Goal: Transaction & Acquisition: Purchase product/service

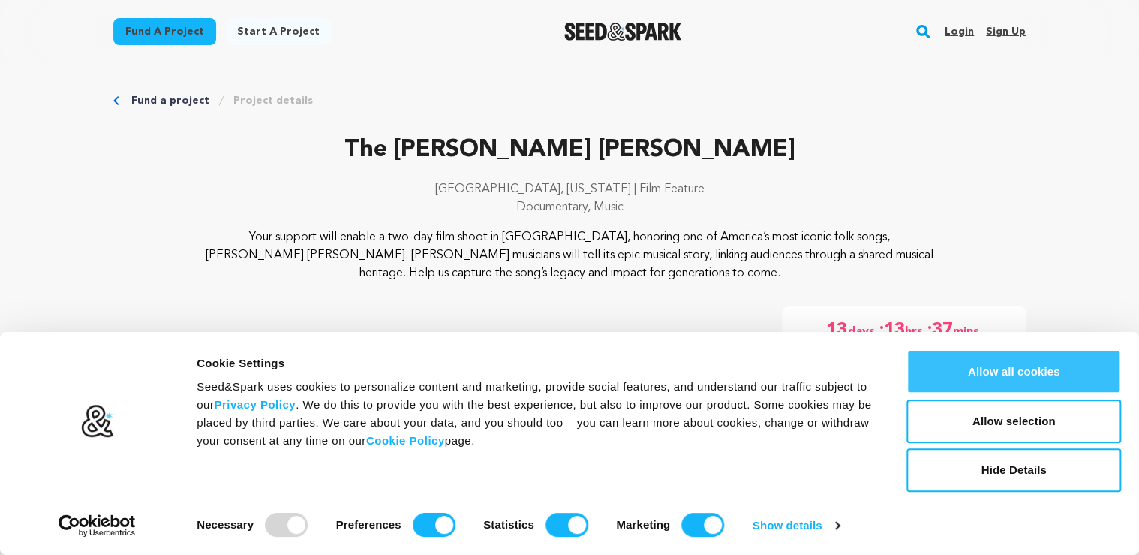
click at [1008, 373] on button "Allow all cookies" at bounding box center [1014, 372] width 215 height 44
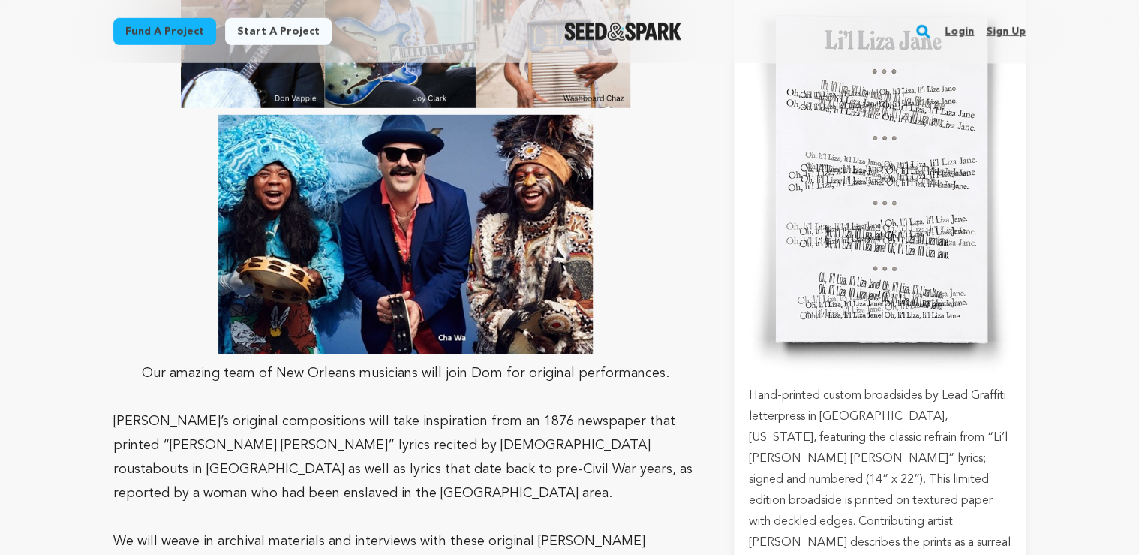
scroll to position [2342, 0]
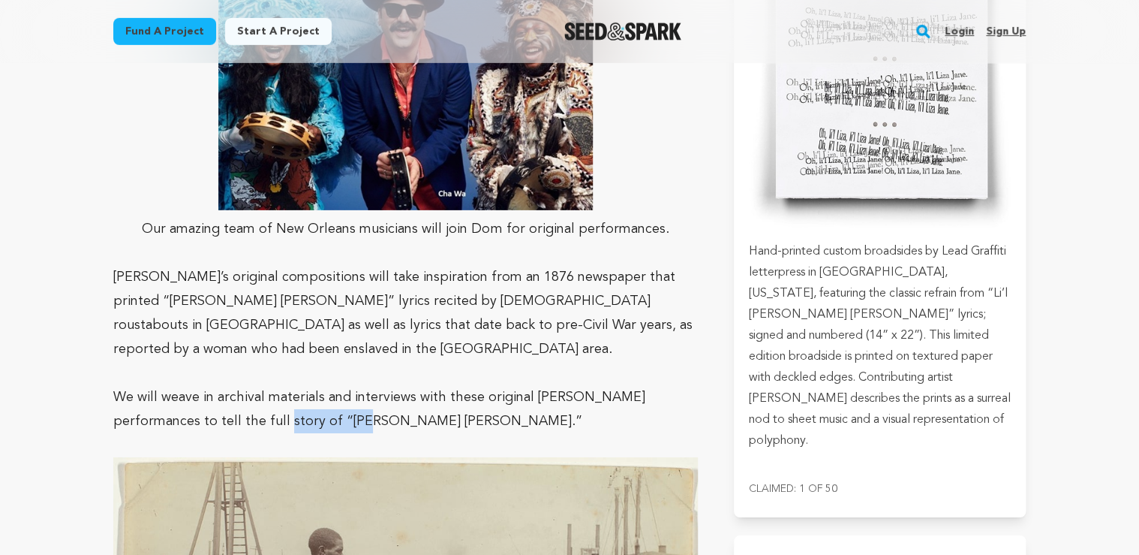
drag, startPoint x: 282, startPoint y: 305, endPoint x: 207, endPoint y: 309, distance: 75.2
click at [207, 390] on span "We will weave in archival materials and interviews with these original NOLA per…" at bounding box center [379, 409] width 532 height 38
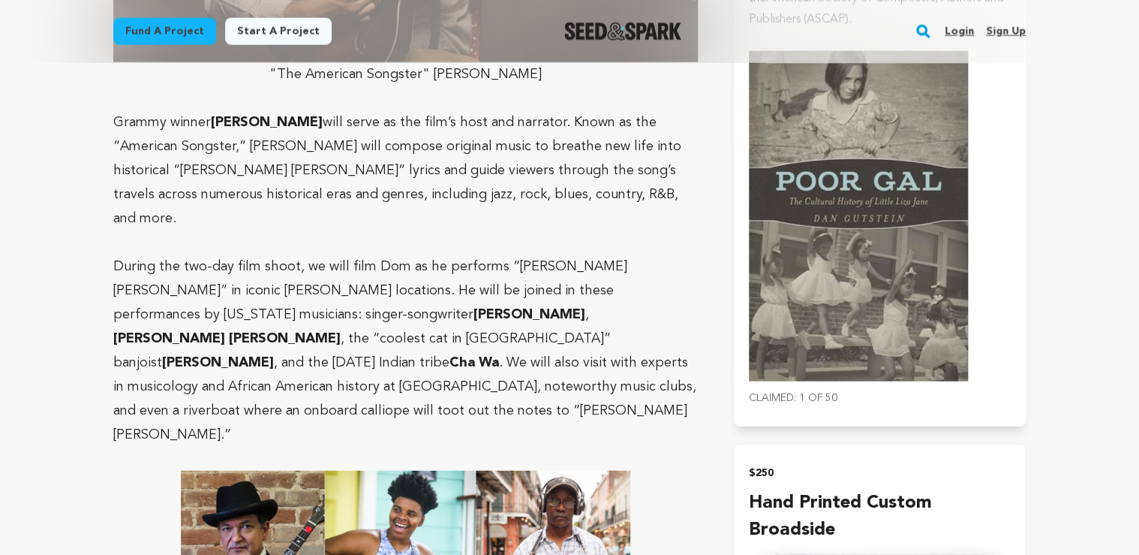
scroll to position [1621, 0]
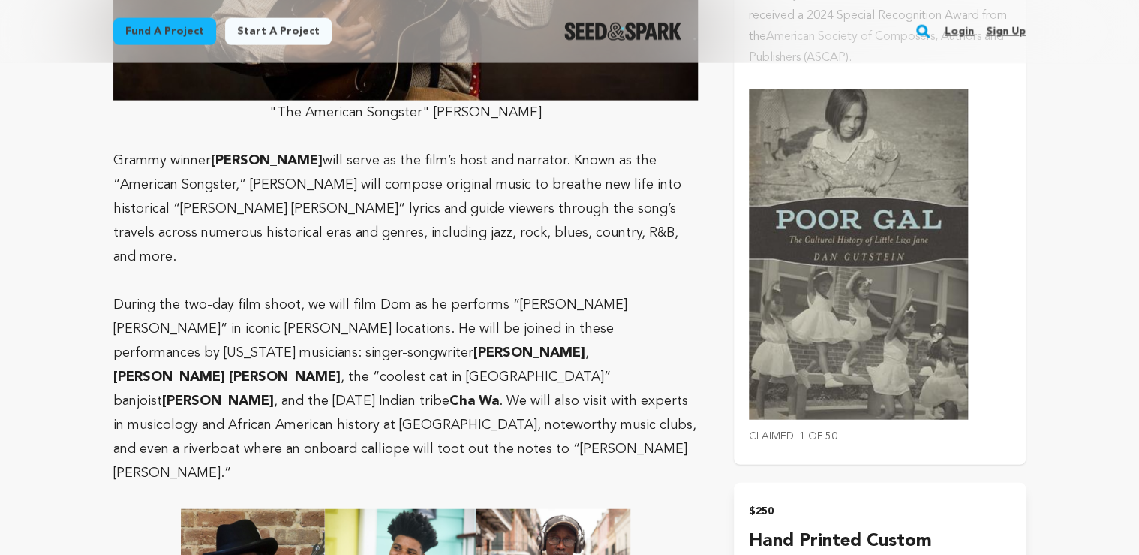
click at [849, 218] on img "submit" at bounding box center [858, 254] width 219 height 330
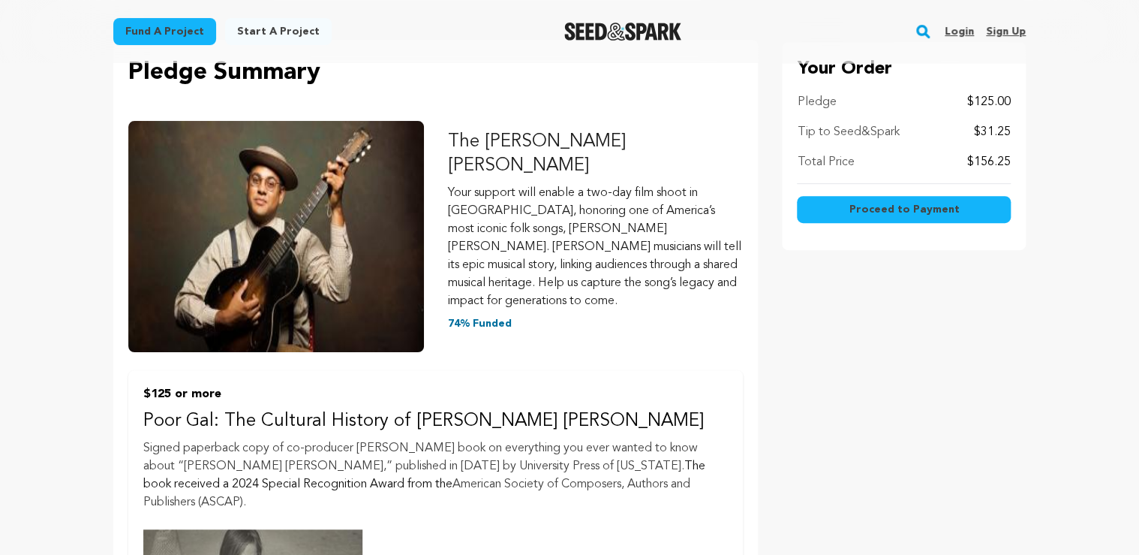
scroll to position [180, 0]
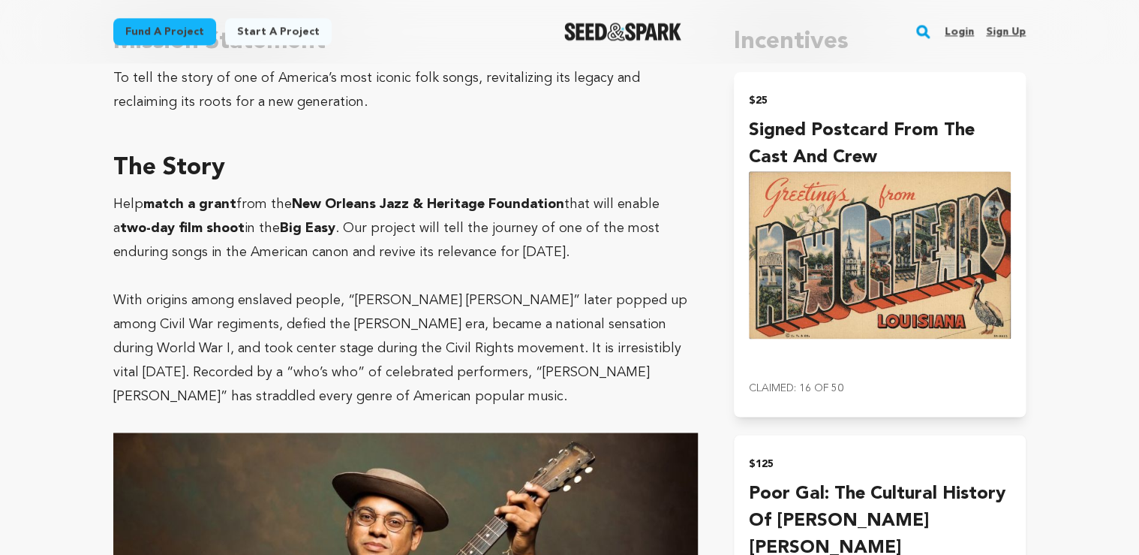
scroll to position [961, 0]
click at [871, 222] on img "submit" at bounding box center [880, 254] width 262 height 167
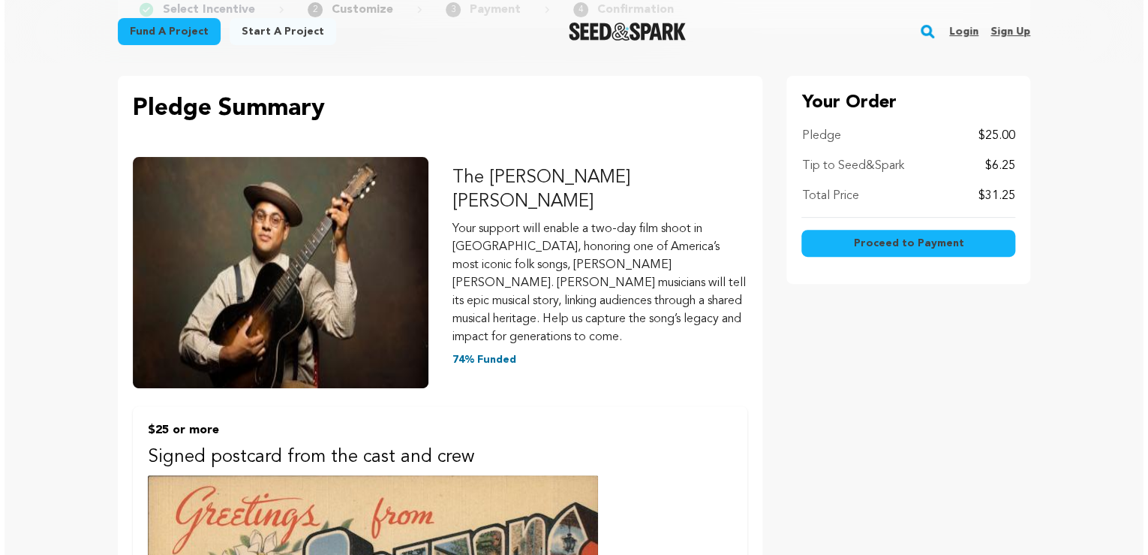
scroll to position [180, 0]
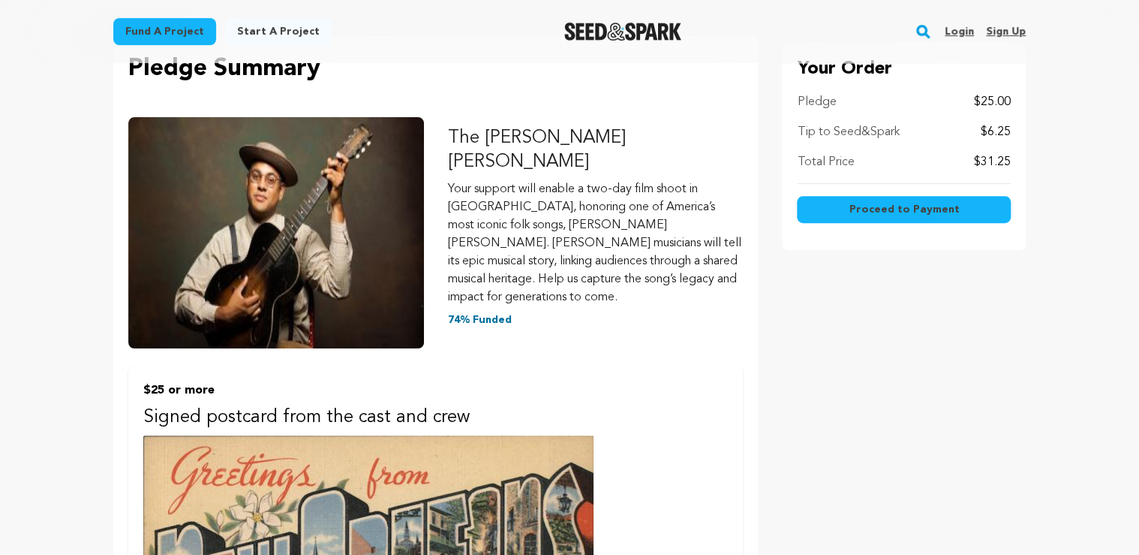
click at [861, 209] on span "Proceed to Payment" at bounding box center [904, 209] width 110 height 15
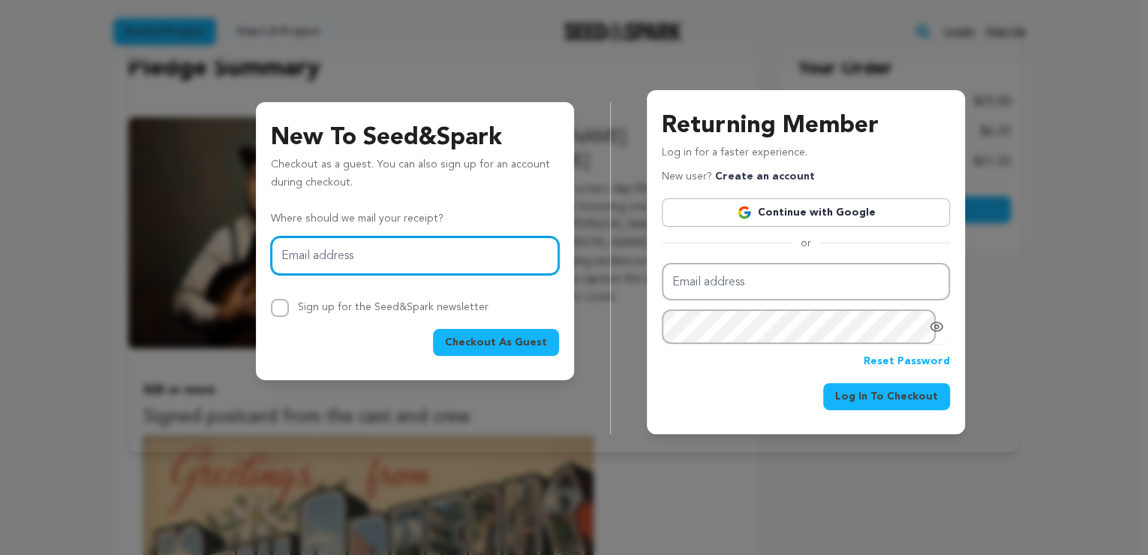
click at [312, 252] on input "Email address" at bounding box center [415, 255] width 288 height 38
type input "[EMAIL_ADDRESS][DOMAIN_NAME]"
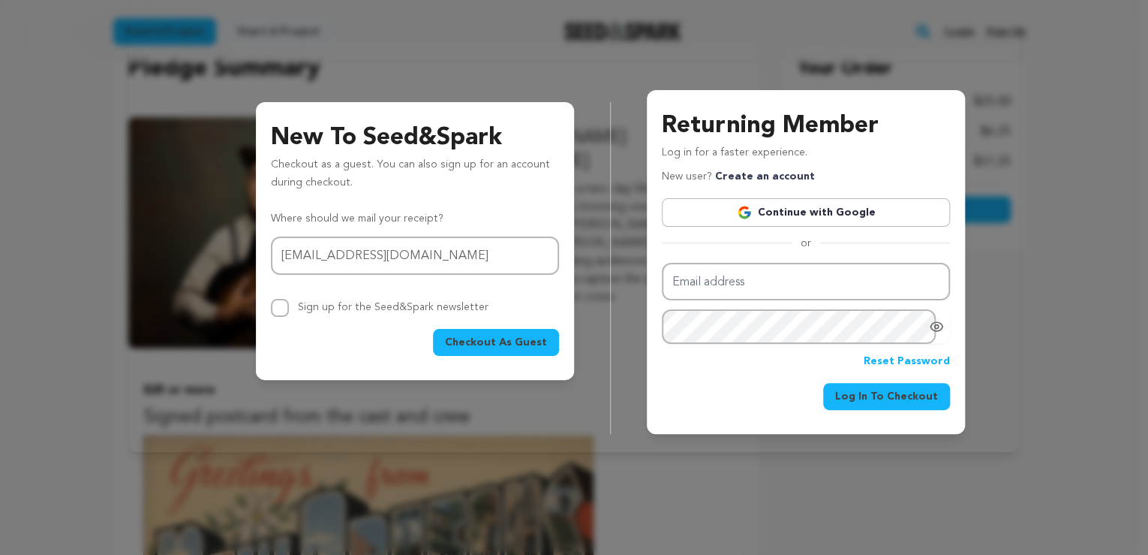
drag, startPoint x: 267, startPoint y: 302, endPoint x: 278, endPoint y: 306, distance: 12.1
click at [271, 303] on div "New To Seed&Spark Checkout as a guest. You can also sign up for an account duri…" at bounding box center [415, 241] width 318 height 278
click at [283, 311] on input "Sign up for the Seed&Spark newsletter" at bounding box center [280, 308] width 18 height 18
checkbox input "true"
click at [480, 339] on span "Checkout As Guest" at bounding box center [496, 342] width 102 height 15
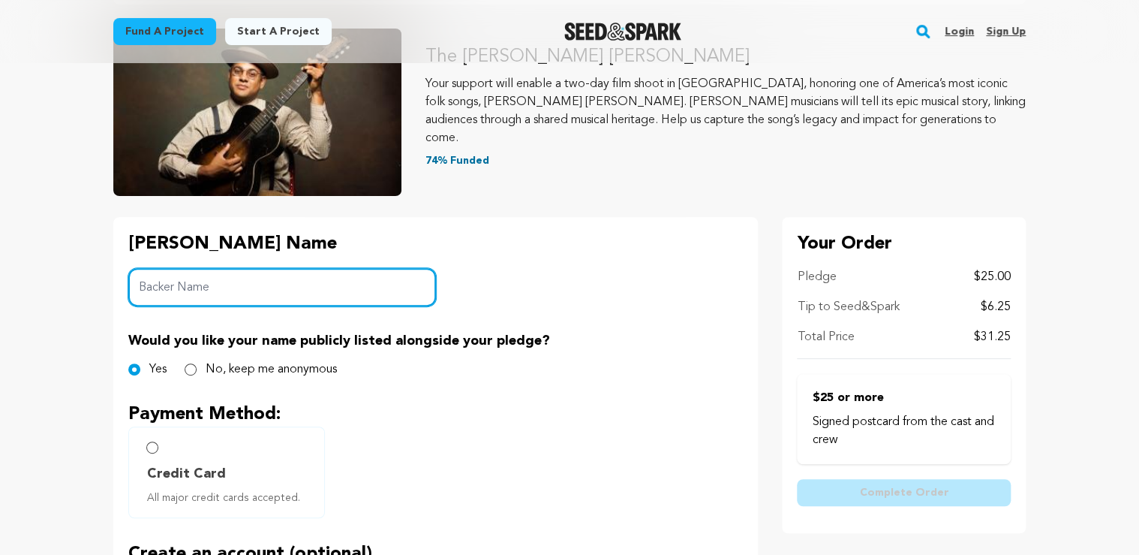
scroll to position [240, 0]
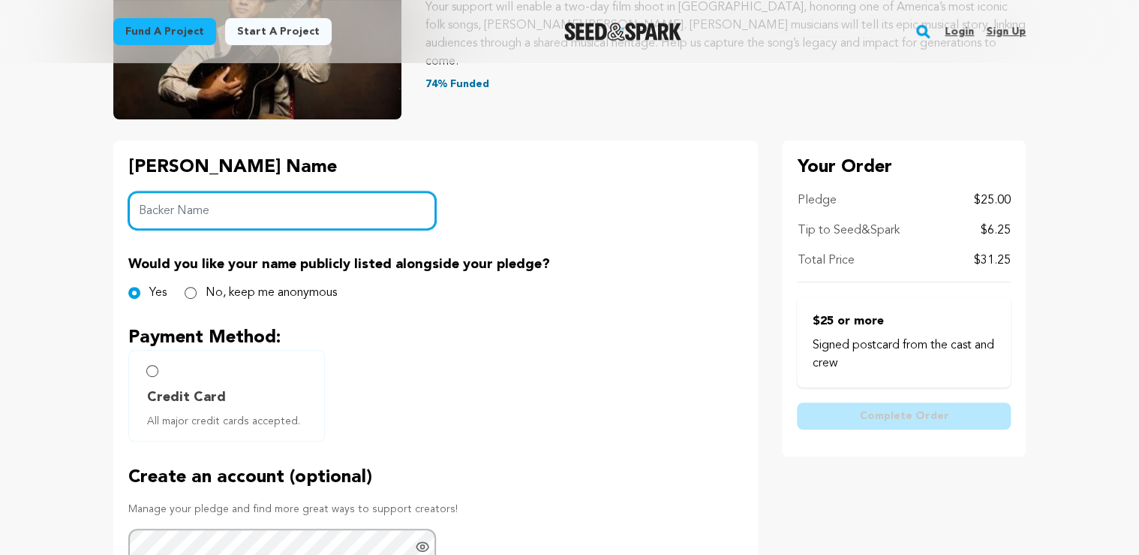
click at [245, 217] on input "Backer Name" at bounding box center [282, 210] width 308 height 38
click at [175, 212] on input "Backer Name" at bounding box center [282, 210] width 308 height 38
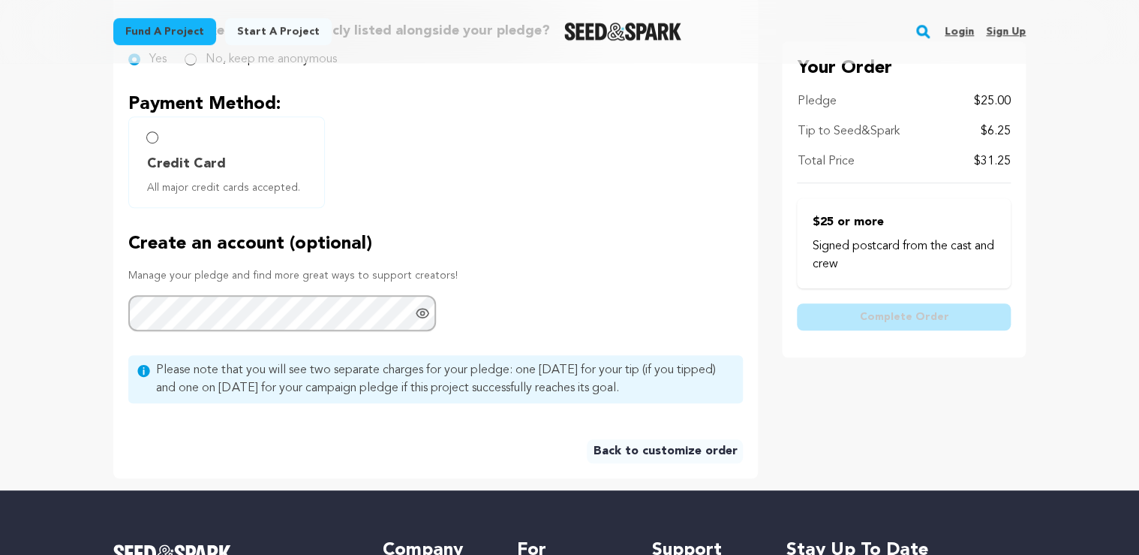
scroll to position [480, 0]
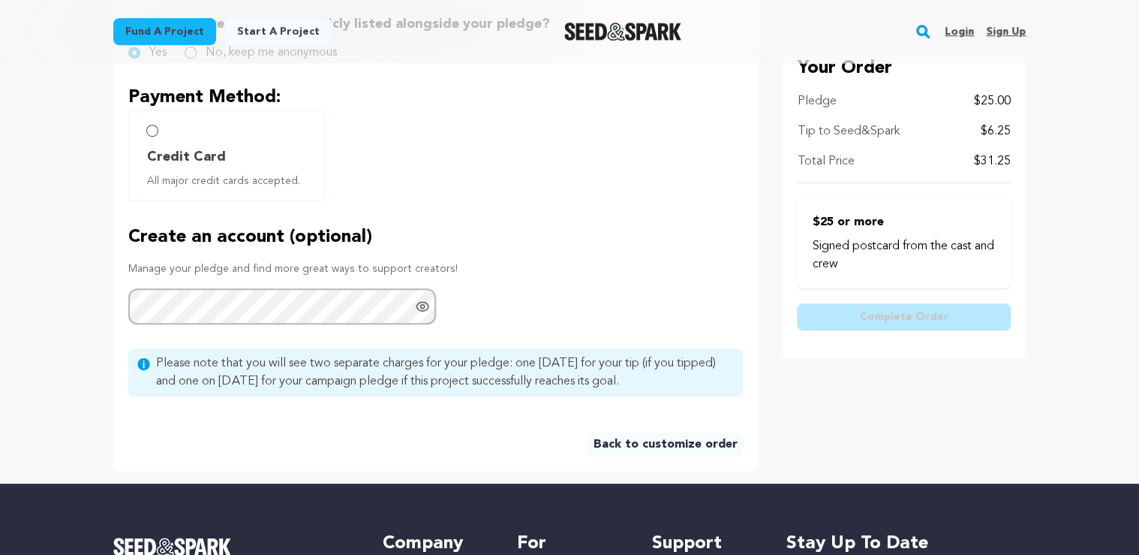
type input "Mark Forrester"
click at [149, 131] on input "Credit Card All major credit cards accepted." at bounding box center [152, 131] width 12 height 12
radio input "false"
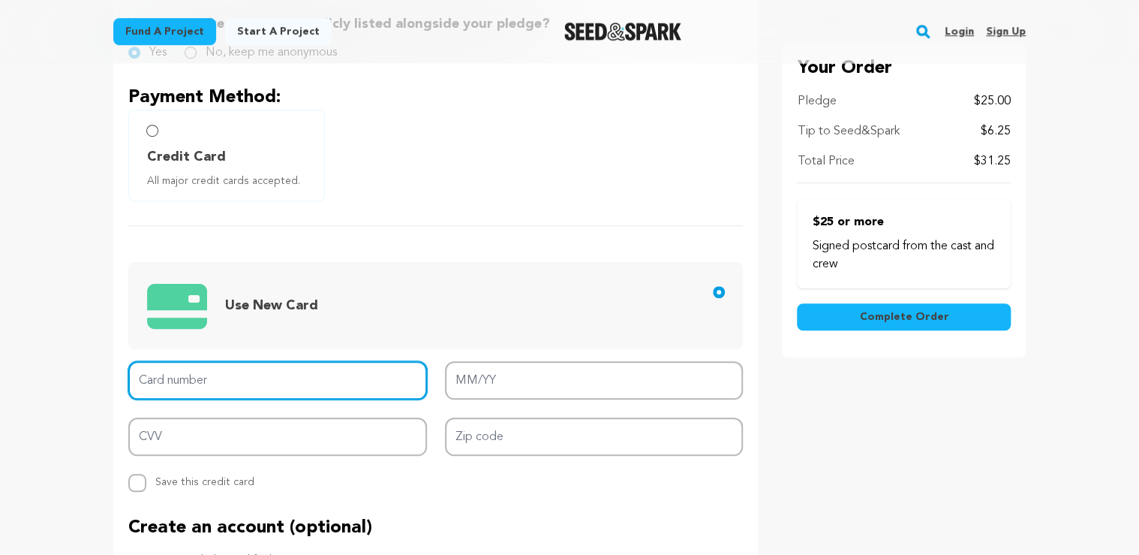
click at [193, 381] on input "Card number" at bounding box center [277, 380] width 299 height 38
click at [212, 387] on input "Card number" at bounding box center [277, 380] width 299 height 38
click at [172, 375] on input "Card number" at bounding box center [277, 380] width 299 height 38
type input "20783"
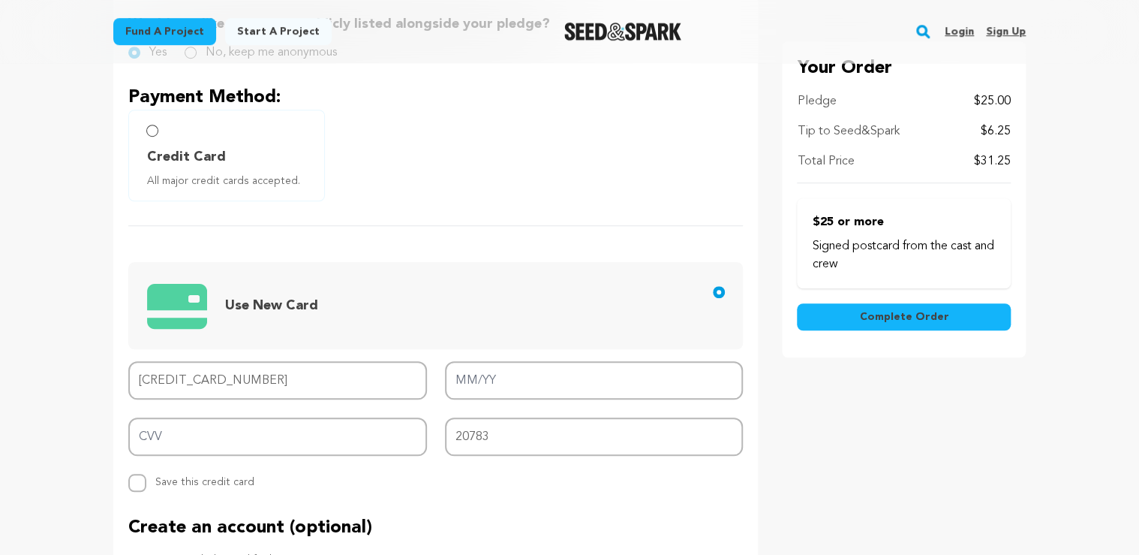
type input "4100 3902 0262 8026"
type input "11/26"
type input "896"
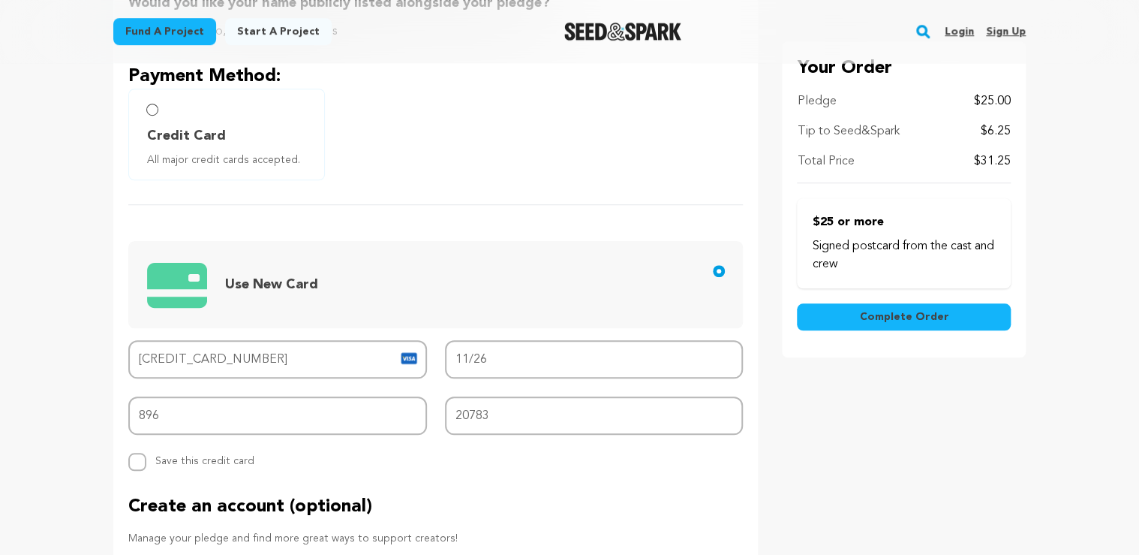
scroll to position [600, 0]
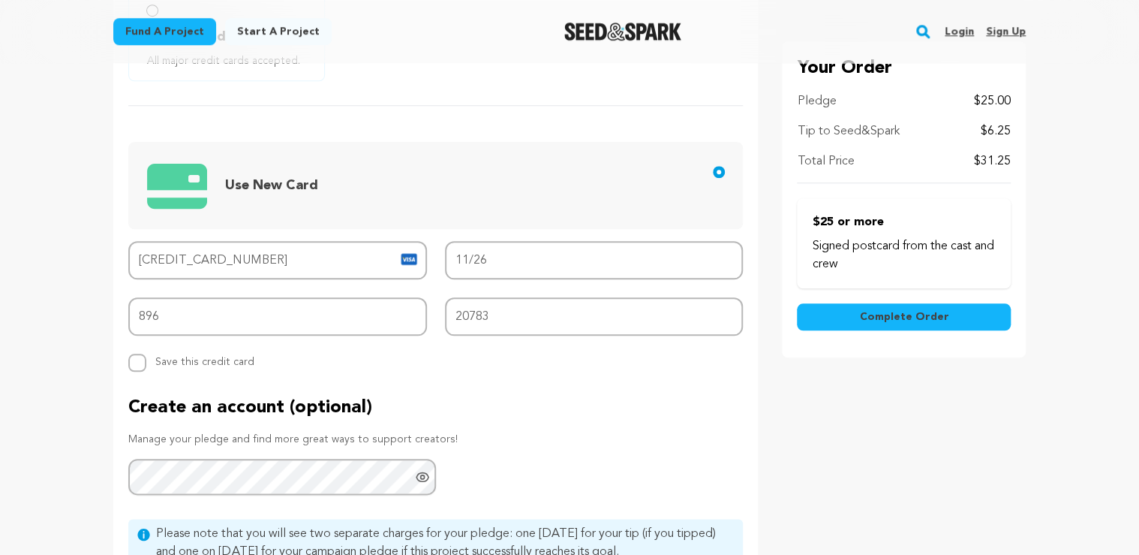
click at [877, 313] on span "Complete Order" at bounding box center [903, 317] width 89 height 15
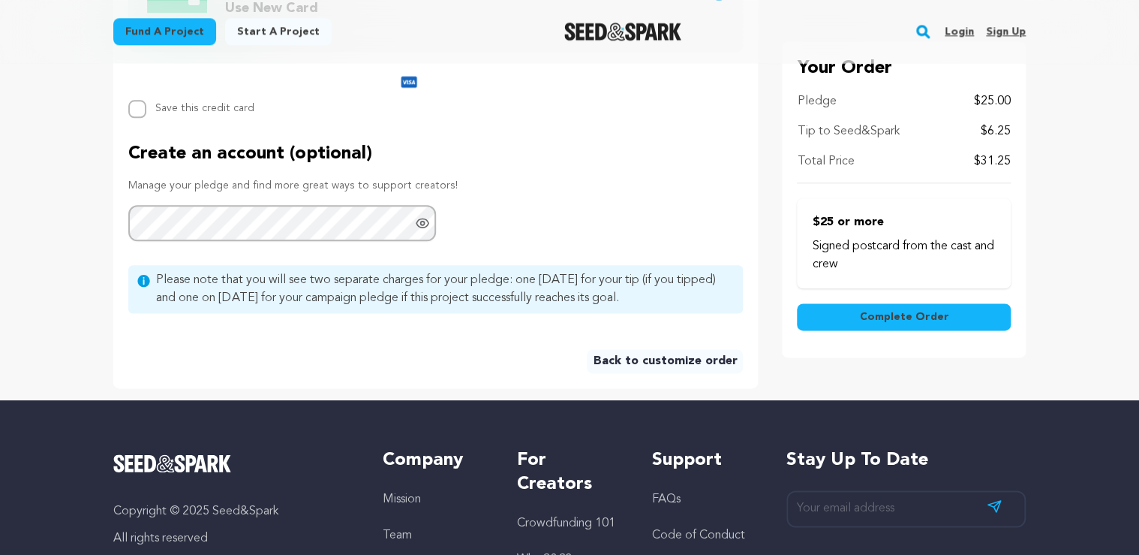
scroll to position [781, 0]
